Goal: Book appointment/travel/reservation

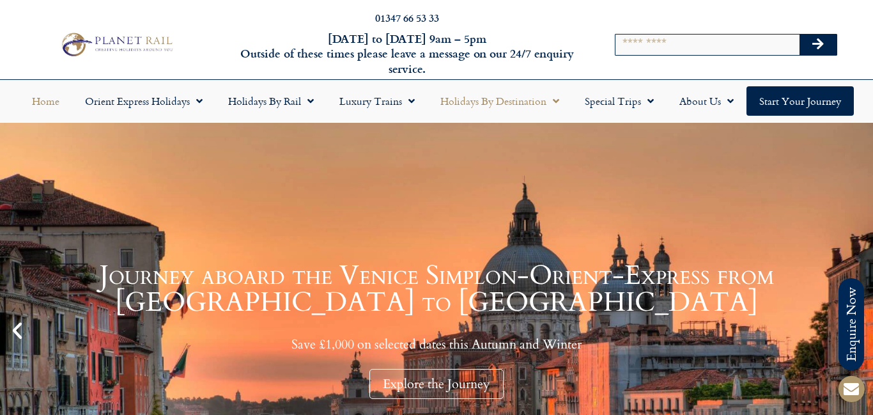
click at [475, 103] on link "Holidays by Destination" at bounding box center [499, 100] width 144 height 29
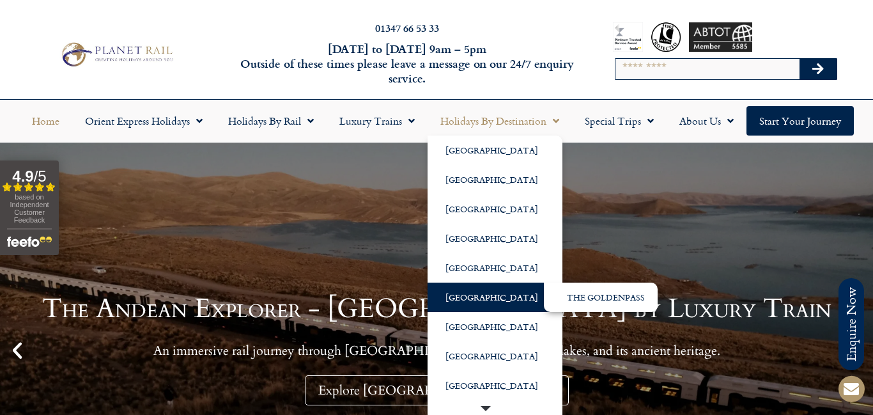
click at [468, 298] on link "[GEOGRAPHIC_DATA]" at bounding box center [494, 296] width 135 height 29
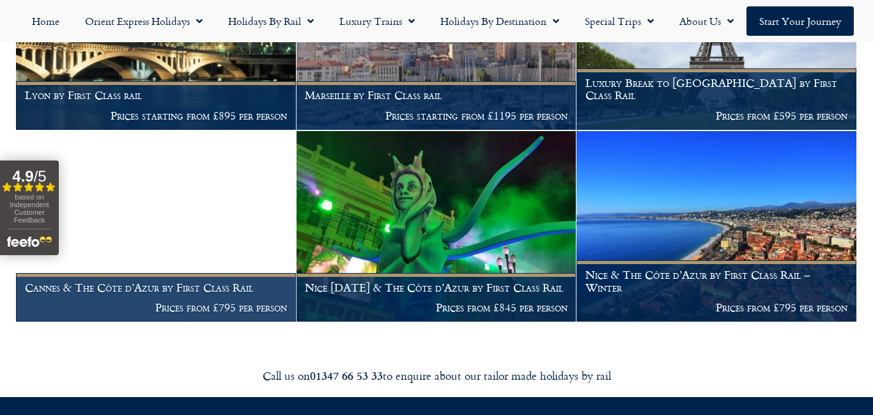
scroll to position [1707, 0]
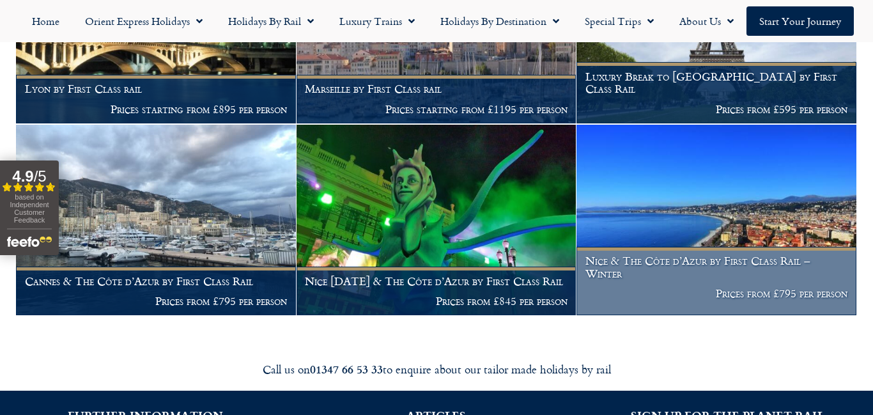
click at [714, 192] on img at bounding box center [716, 220] width 280 height 191
